Goal: Information Seeking & Learning: Learn about a topic

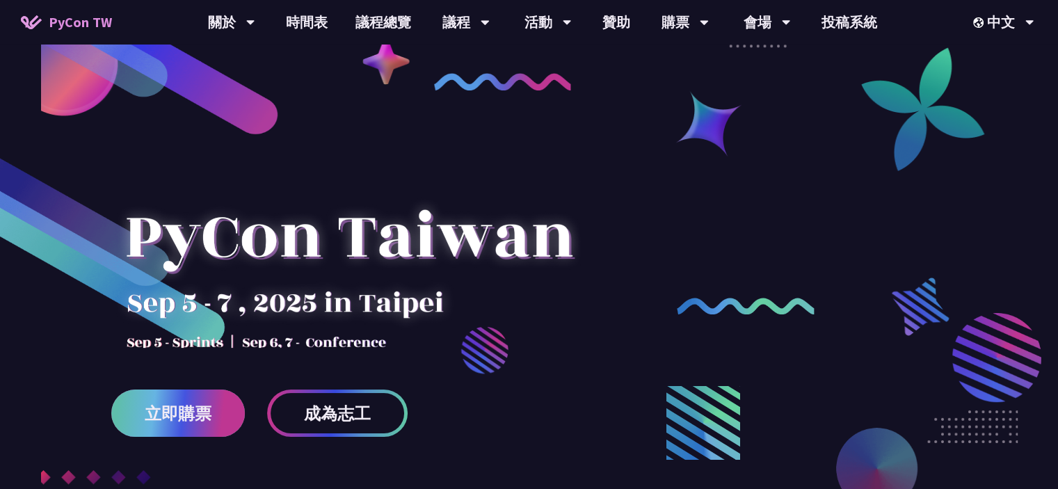
click at [178, 411] on span "立即購票" at bounding box center [178, 413] width 67 height 17
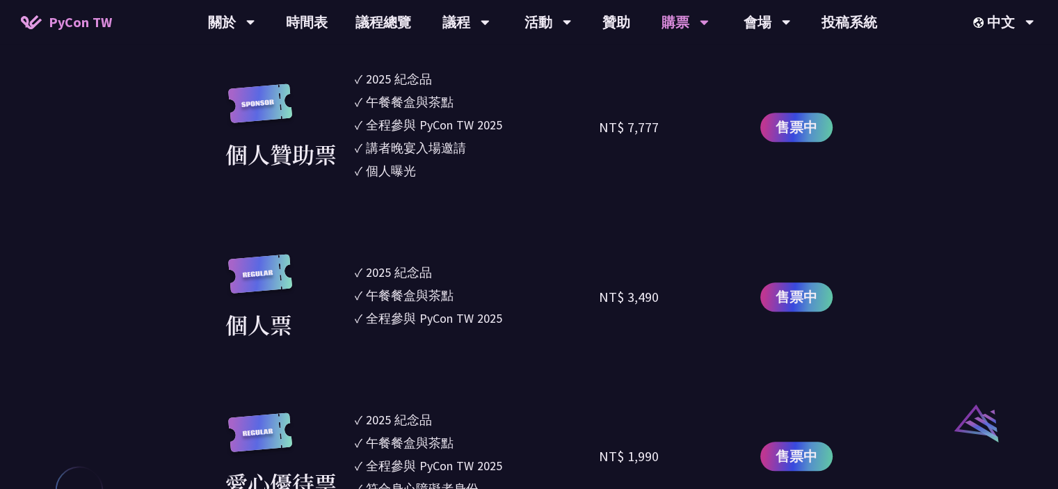
scroll to position [1251, 0]
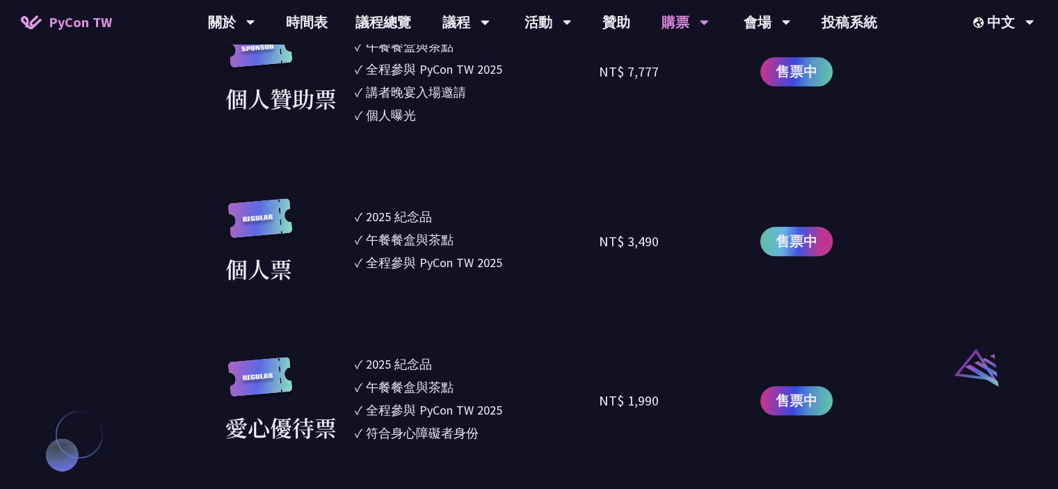
click at [809, 247] on span "售票中" at bounding box center [796, 241] width 42 height 21
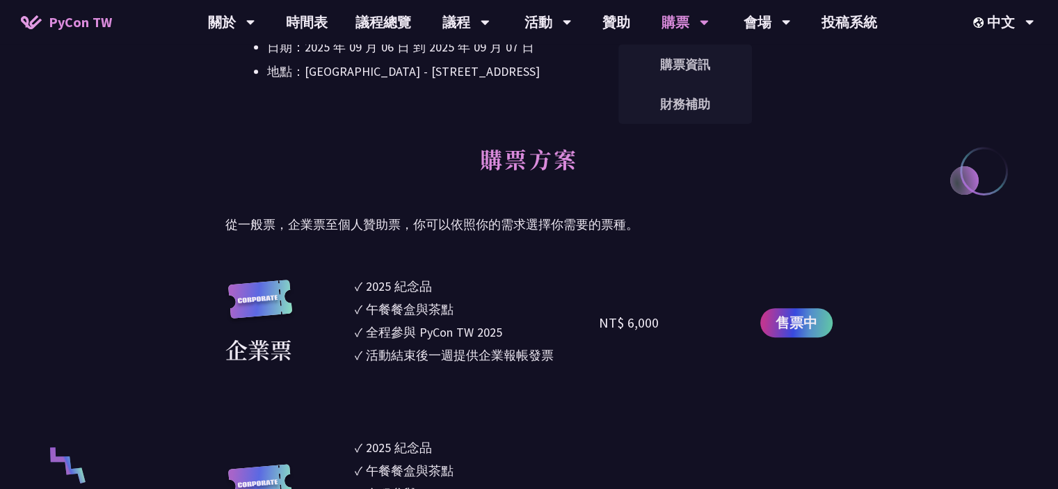
scroll to position [556, 0]
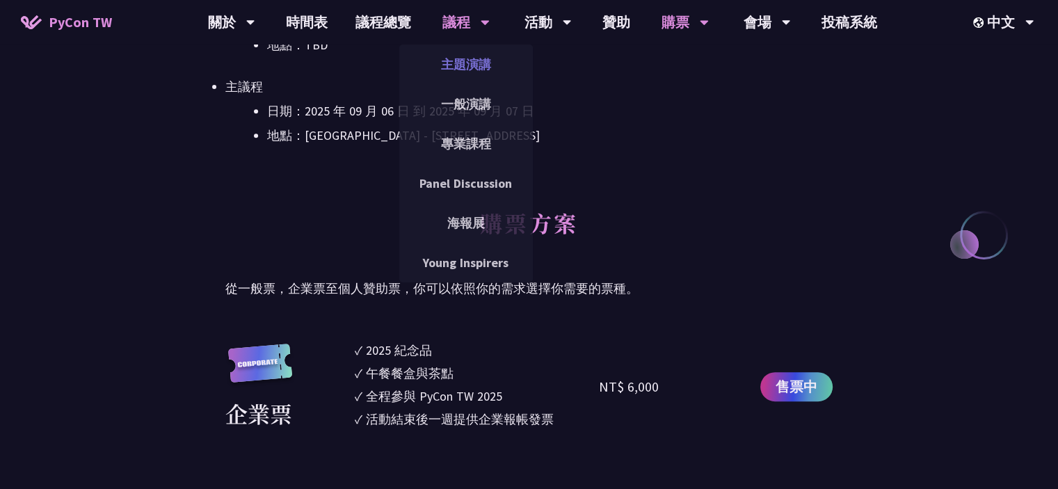
click at [457, 56] on link "主題演講" at bounding box center [465, 64] width 133 height 33
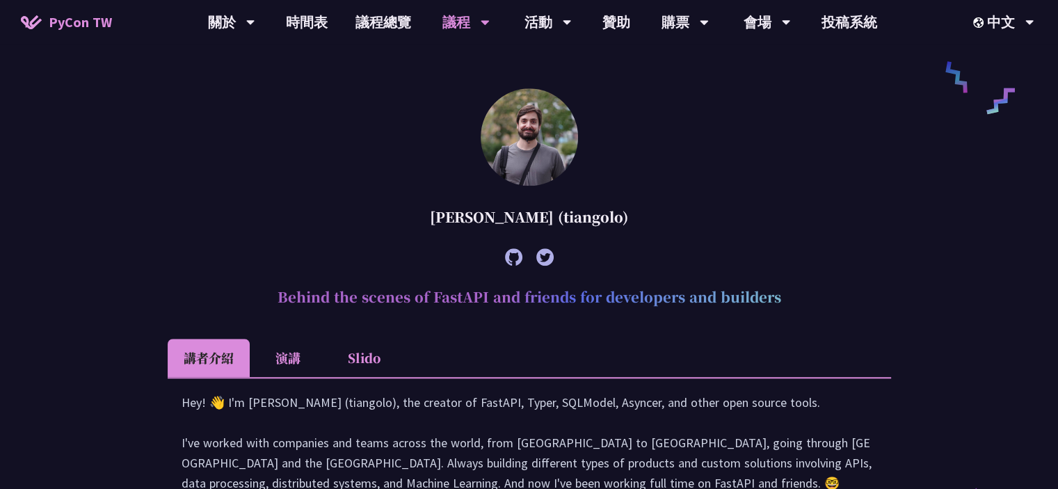
scroll to position [1530, 0]
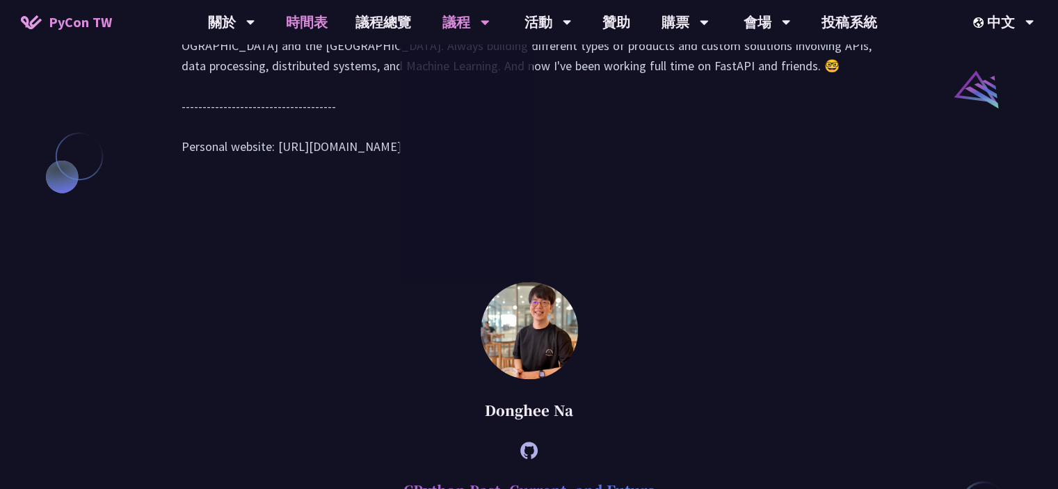
click at [300, 15] on link "時間表" at bounding box center [307, 22] width 70 height 44
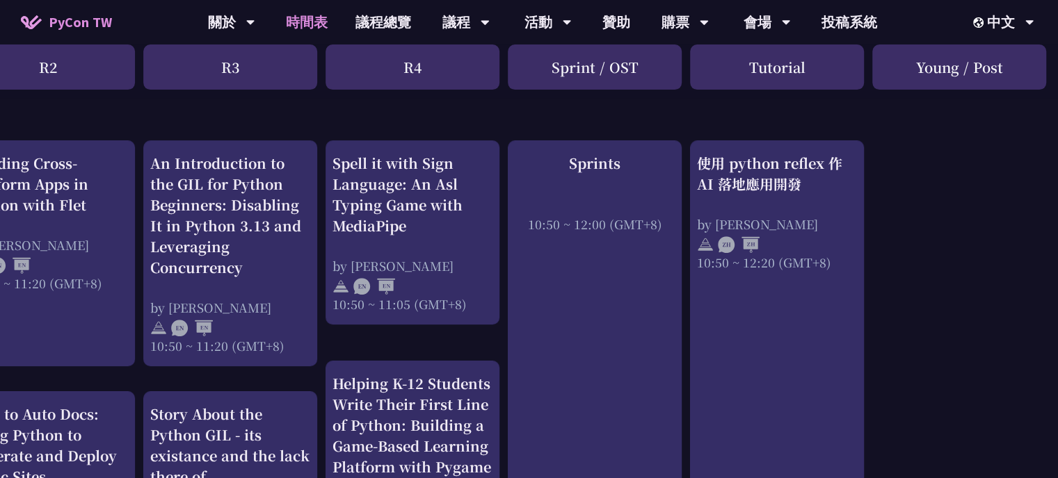
scroll to position [556, 419]
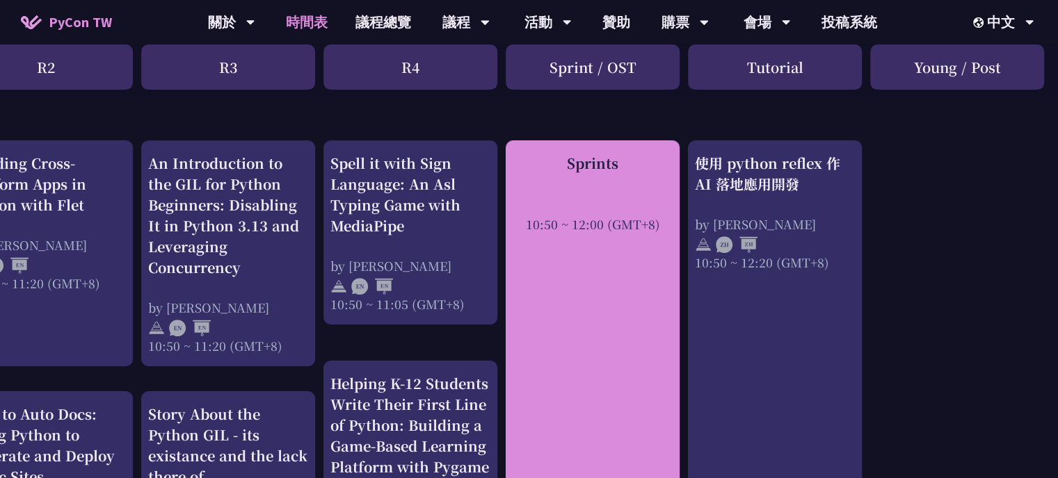
drag, startPoint x: 578, startPoint y: 484, endPoint x: 983, endPoint y: 357, distance: 424.2
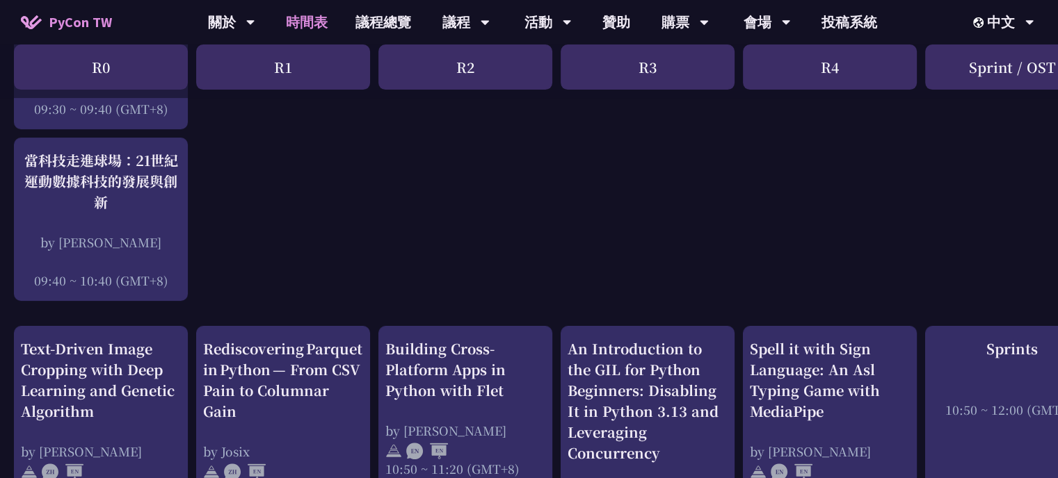
scroll to position [799, 0]
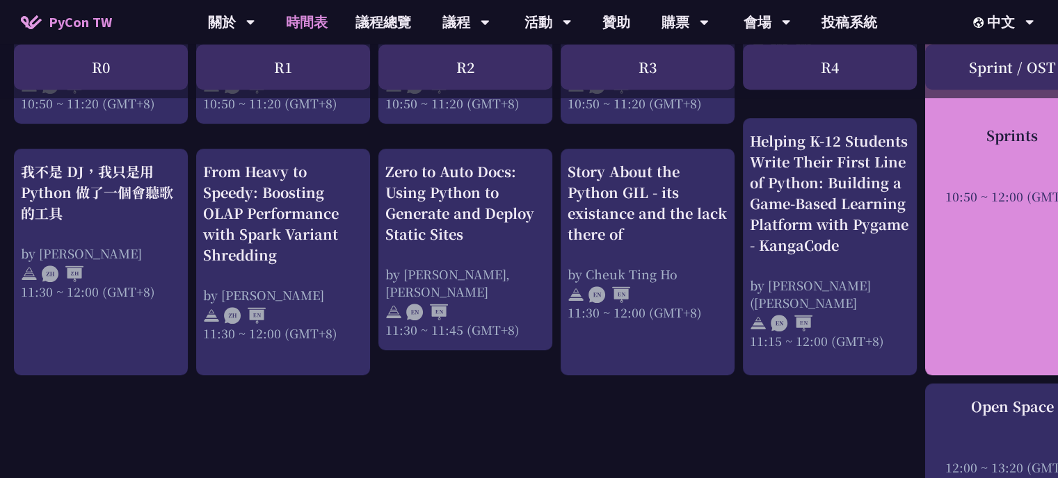
click at [1028, 213] on div "Sprints 10:50 ~ 12:00 (GMT+8)" at bounding box center [1012, 137] width 174 height 478
click at [1014, 273] on div "Sprints 10:50 ~ 12:00 (GMT+8)" at bounding box center [1012, 137] width 174 height 478
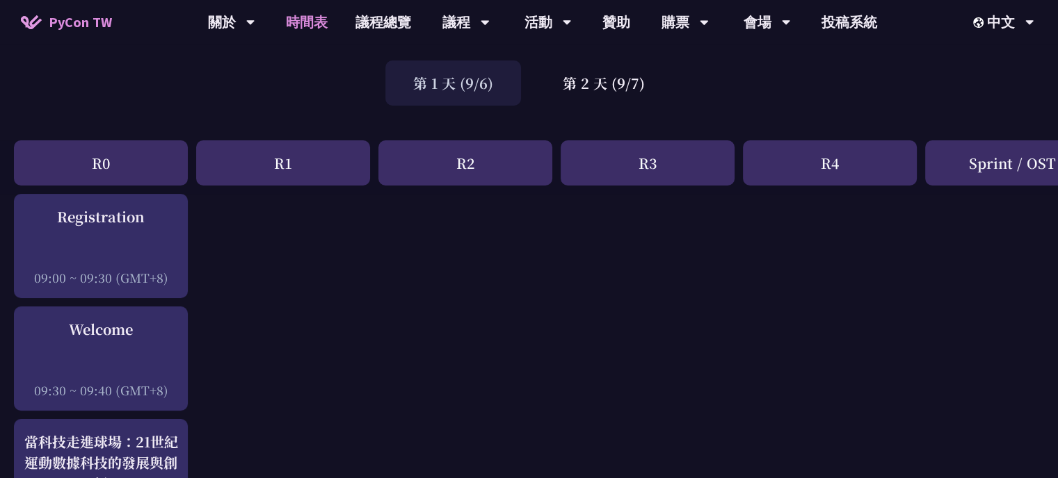
scroll to position [0, 0]
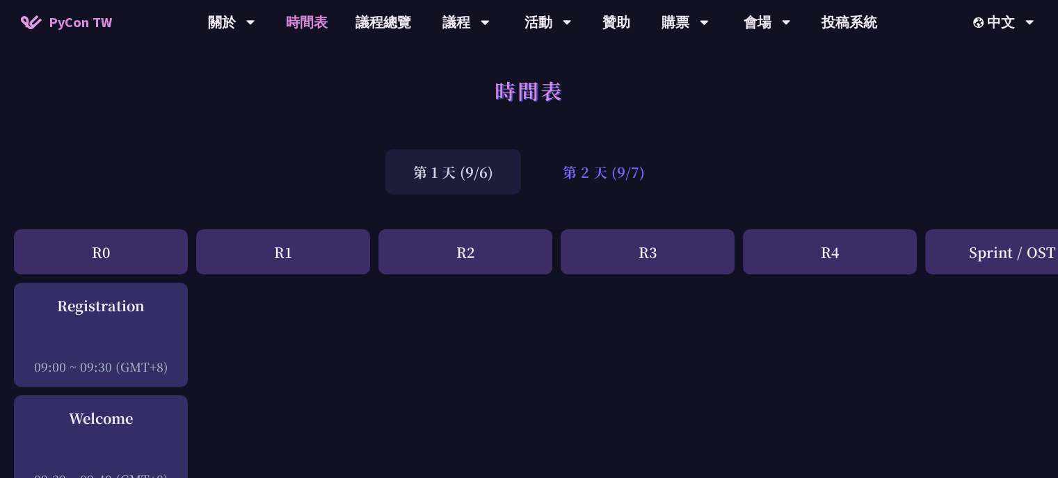
click at [632, 165] on div "第 2 天 (9/7)" at bounding box center [604, 171] width 138 height 45
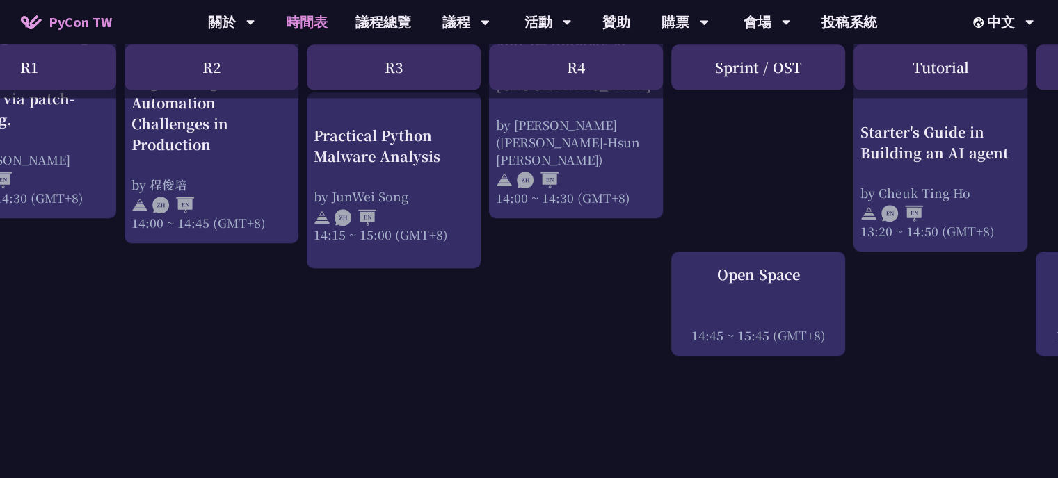
scroll to position [1669, 280]
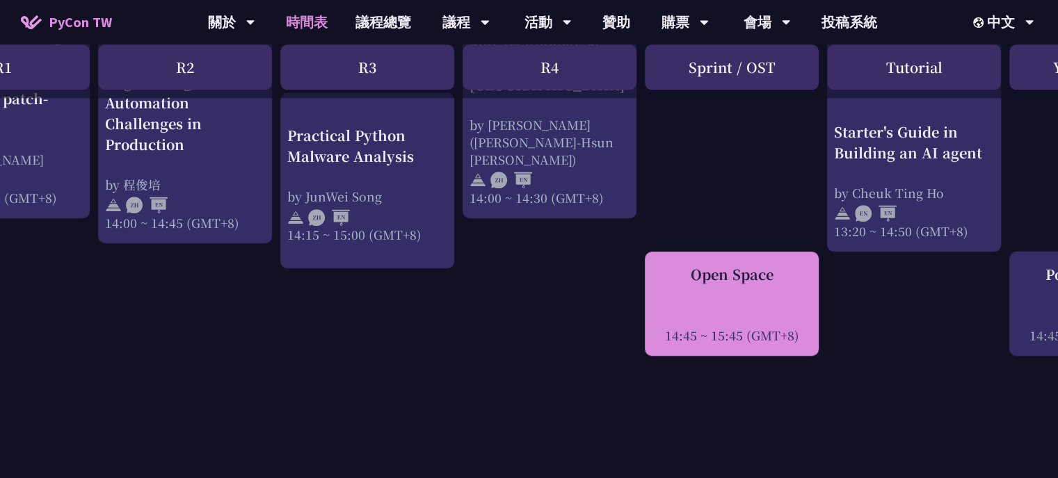
click at [745, 306] on div at bounding box center [731, 316] width 160 height 21
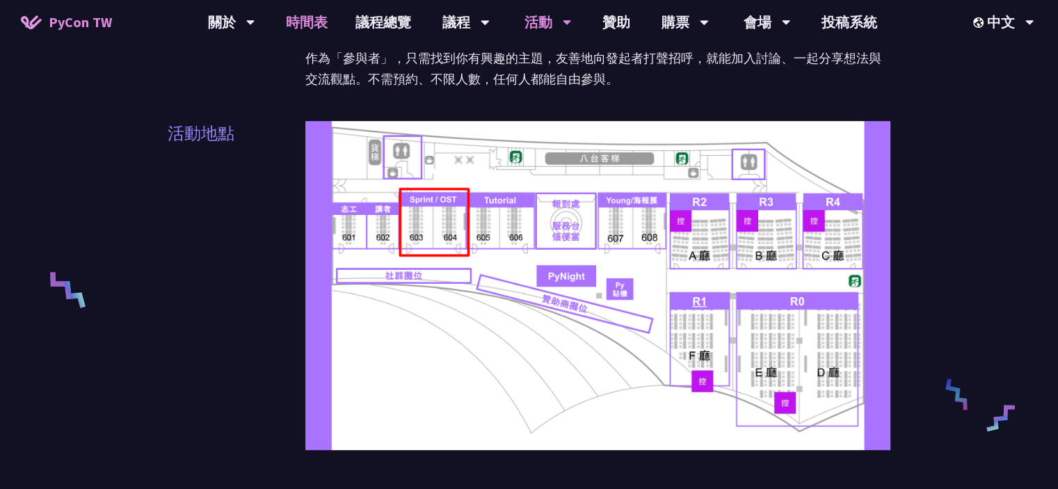
scroll to position [417, 0]
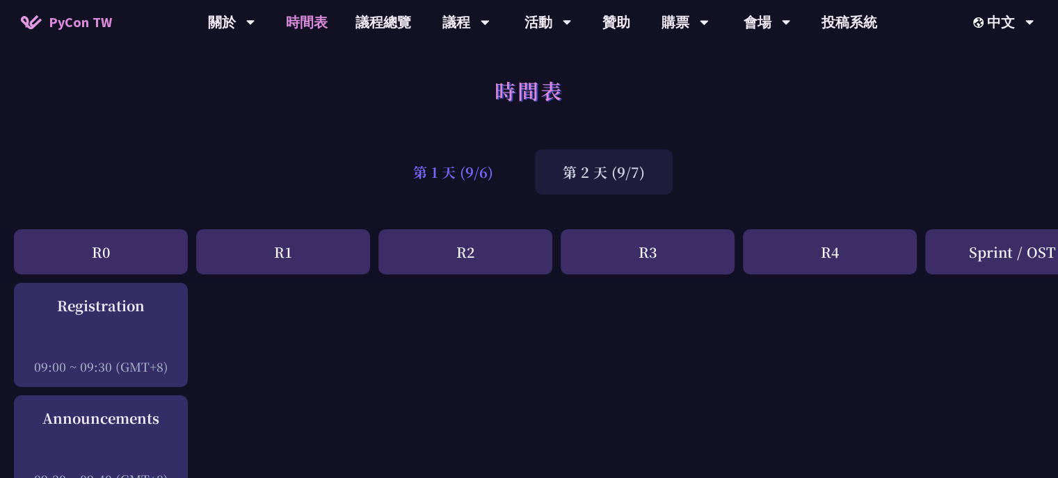
click at [451, 156] on div "第 1 天 (9/6)" at bounding box center [453, 171] width 136 height 45
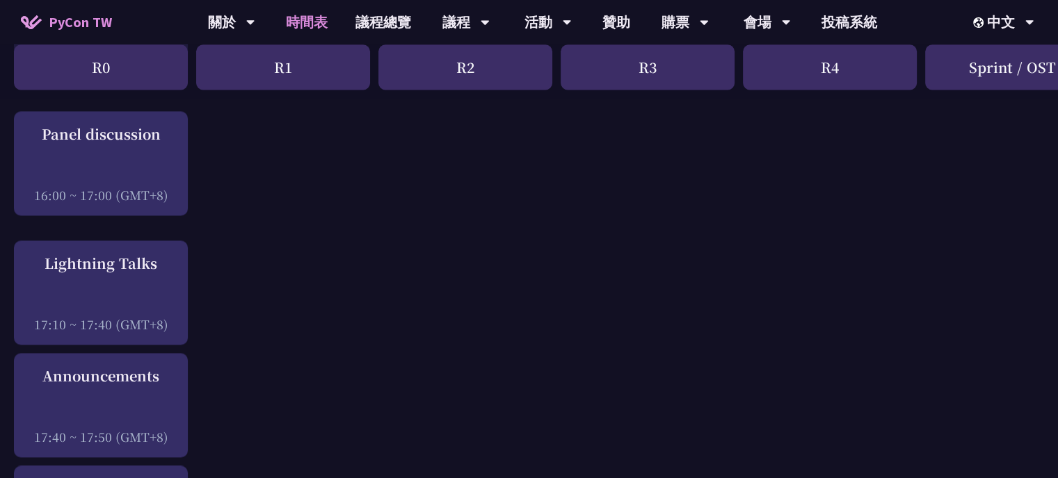
scroll to position [1808, 0]
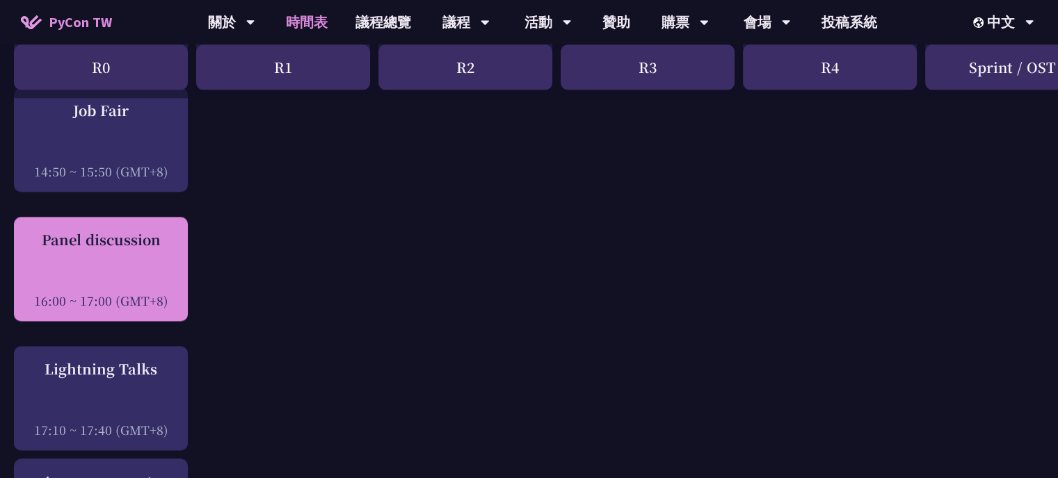
click at [109, 276] on div at bounding box center [101, 281] width 160 height 21
click at [138, 264] on div "Panel discussion 16:00 ~ 17:00 (GMT+8)" at bounding box center [101, 269] width 160 height 80
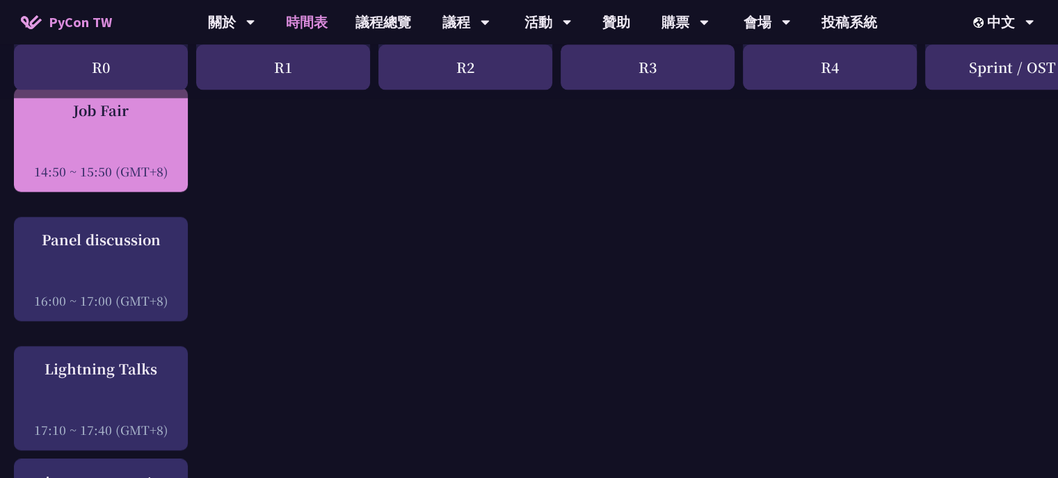
click at [145, 138] on div "Job Fair 14:50 ~ 15:50 (GMT+8)" at bounding box center [101, 140] width 160 height 80
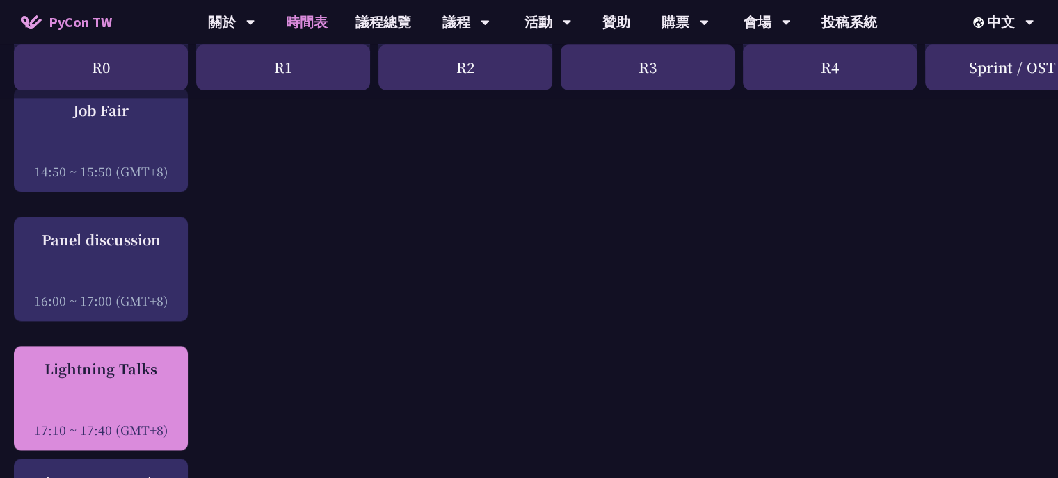
click at [142, 382] on div "Lightning Talks 17:10 ~ 17:40 (GMT+8)" at bounding box center [101, 399] width 160 height 80
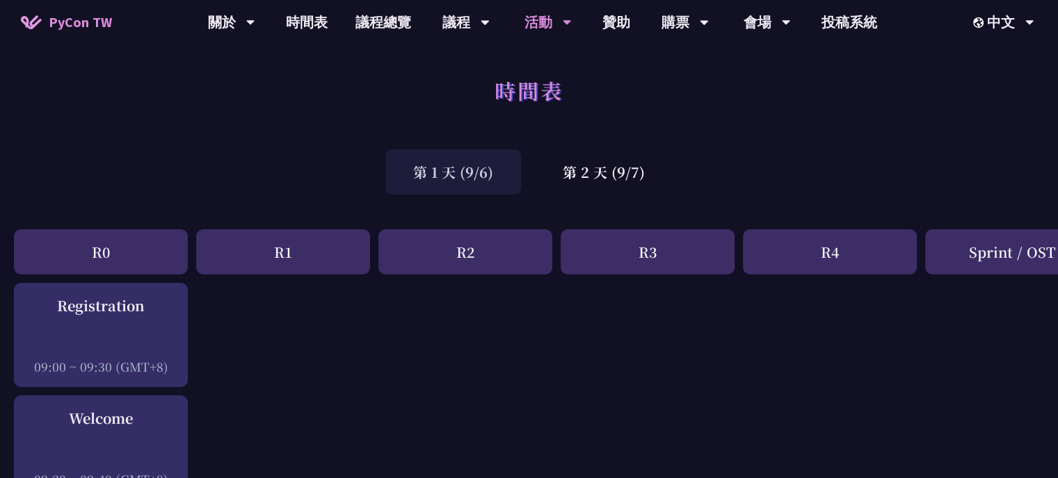
click at [142, 382] on div "Registration 09:00 ~ 09:30 (GMT+8)" at bounding box center [101, 335] width 174 height 104
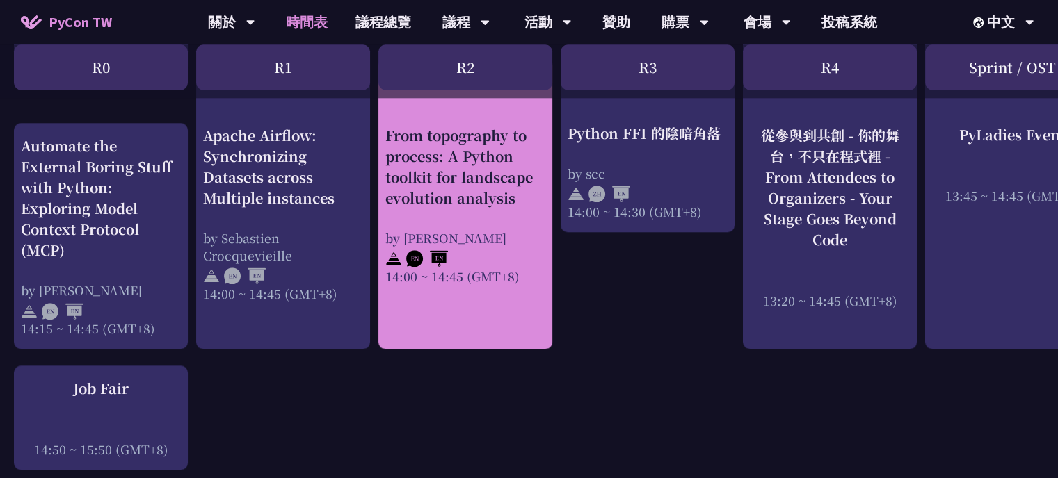
scroll to position [1669, 0]
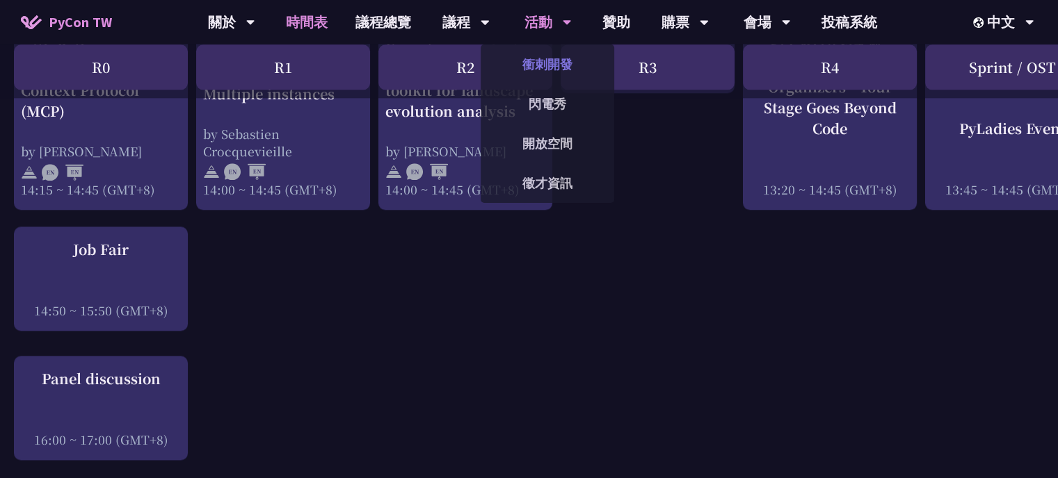
click at [562, 72] on link "衝刺開發" at bounding box center [546, 64] width 133 height 33
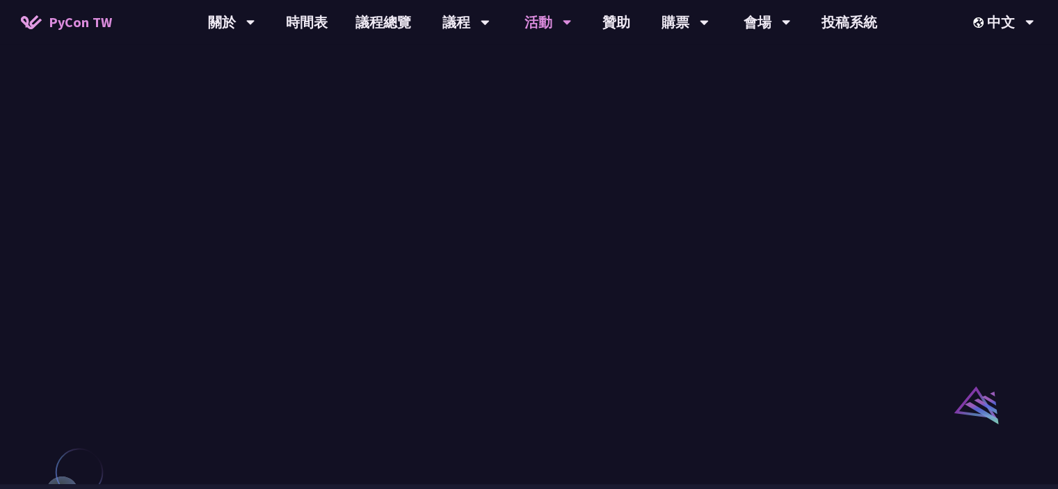
scroll to position [834, 0]
